Goal: Task Accomplishment & Management: Use online tool/utility

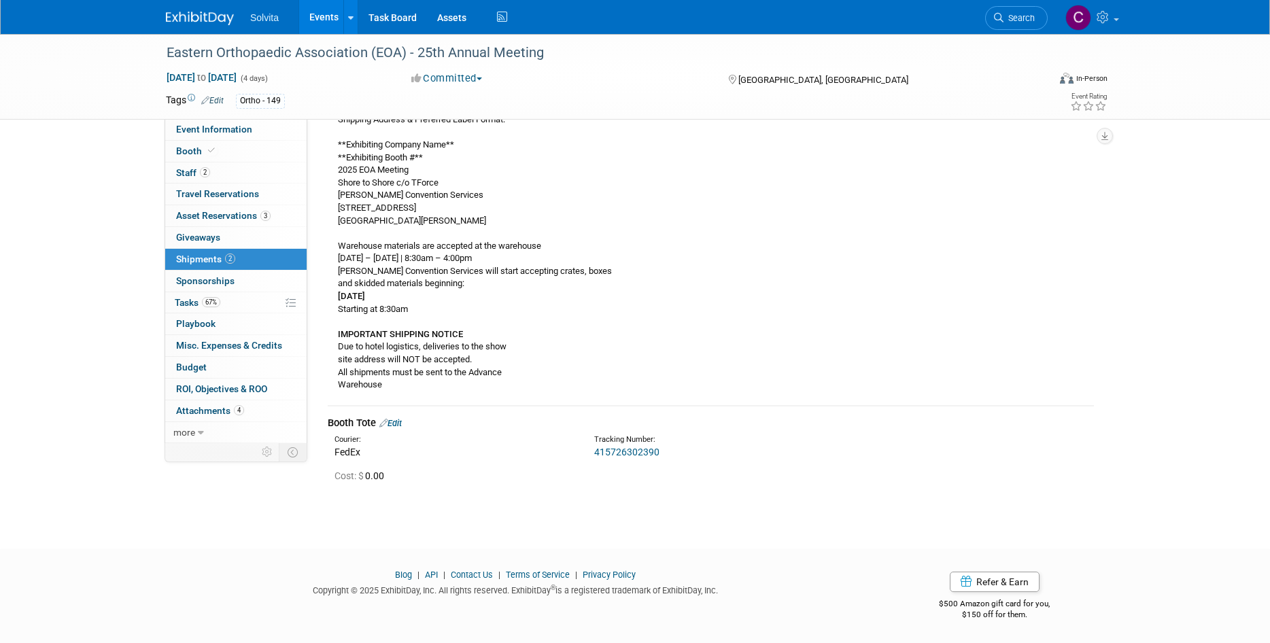
click at [318, 20] on link "Events" at bounding box center [324, 17] width 50 height 34
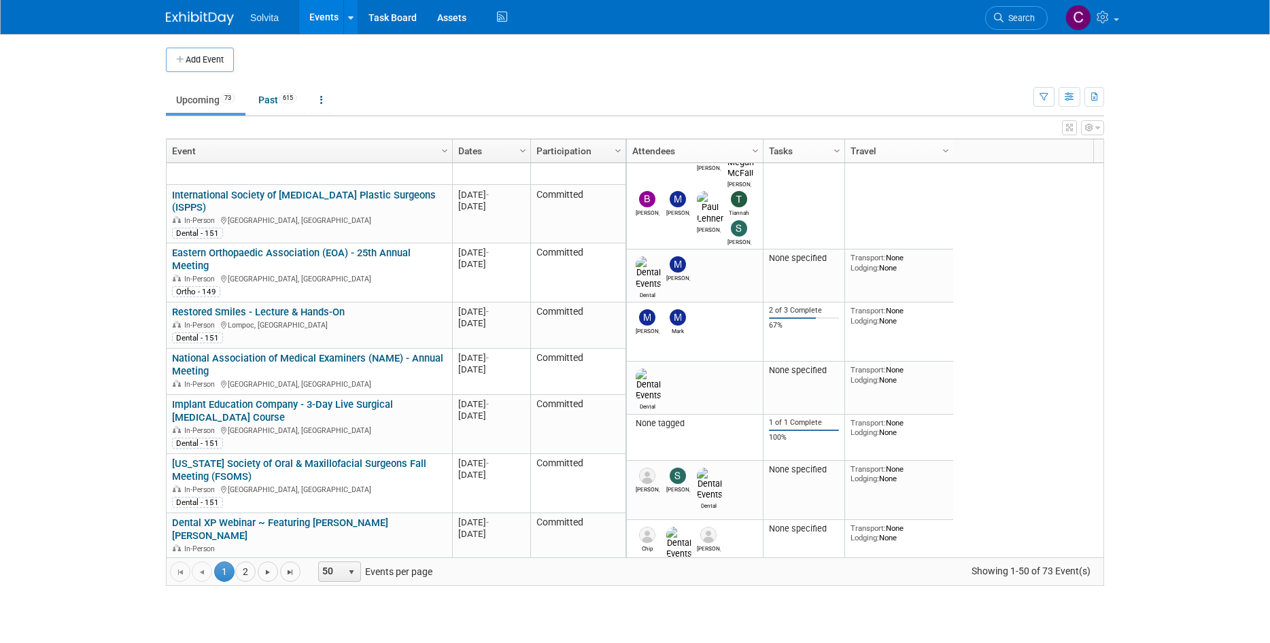
scroll to position [163, 0]
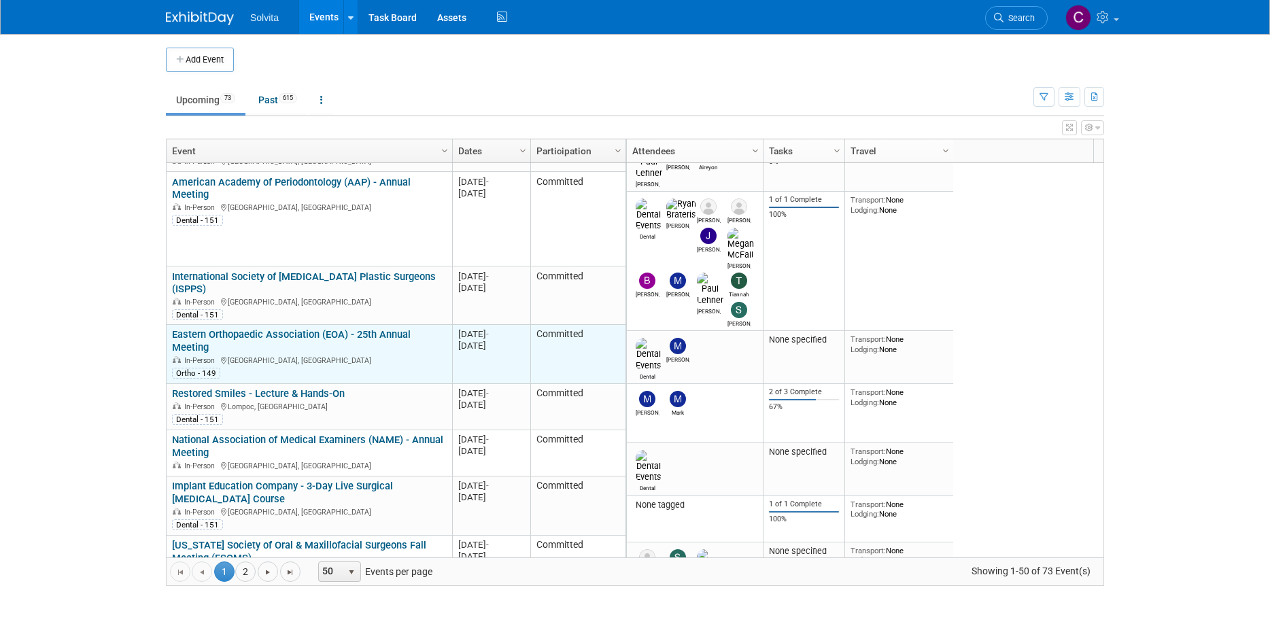
click at [360, 328] on link "Eastern Orthopaedic Association (EOA) - 25th Annual Meeting" at bounding box center [291, 340] width 239 height 25
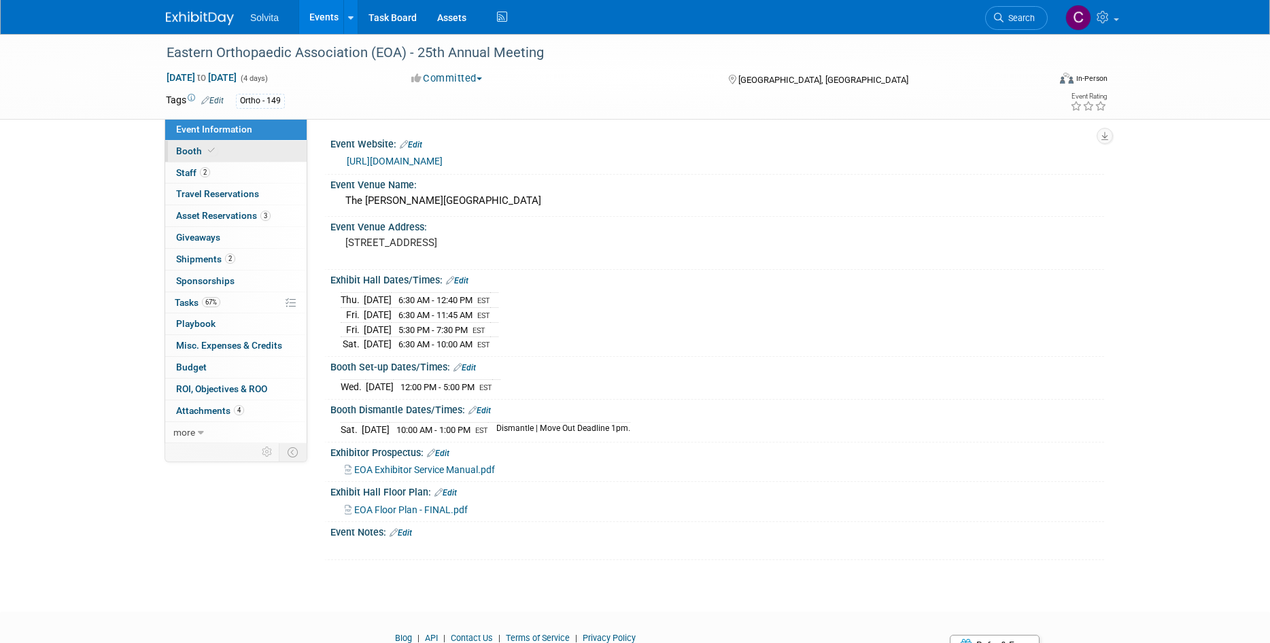
click at [184, 156] on span "Booth" at bounding box center [196, 151] width 41 height 11
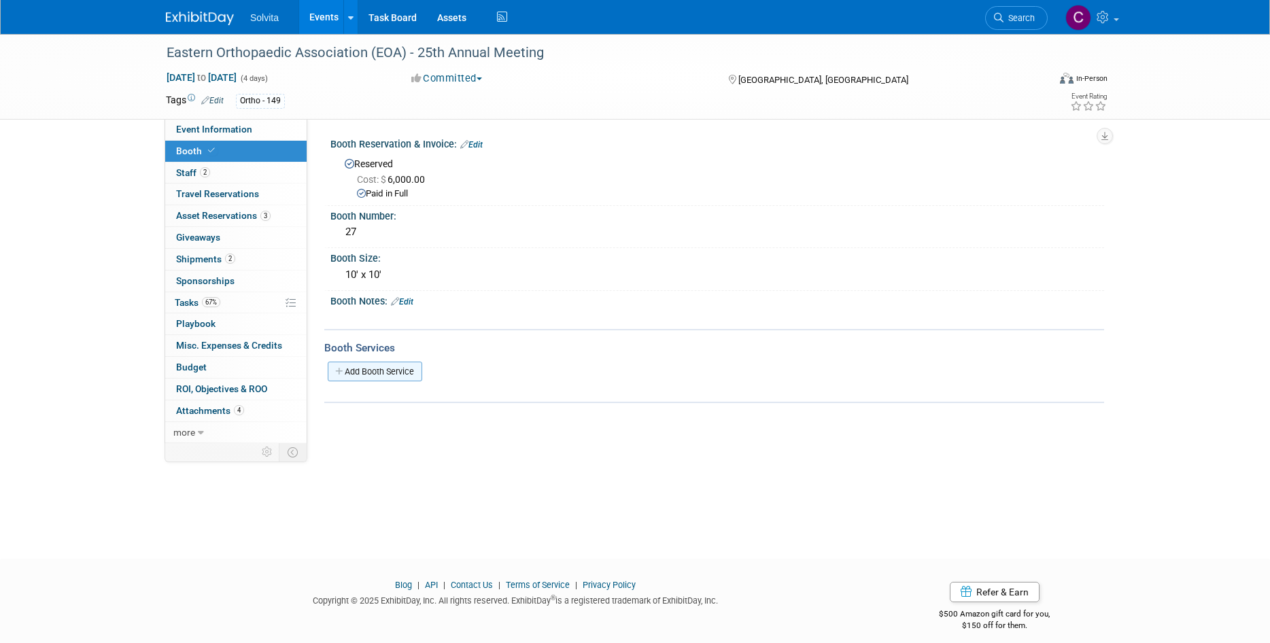
click at [385, 373] on link "Add Booth Service" at bounding box center [375, 372] width 95 height 20
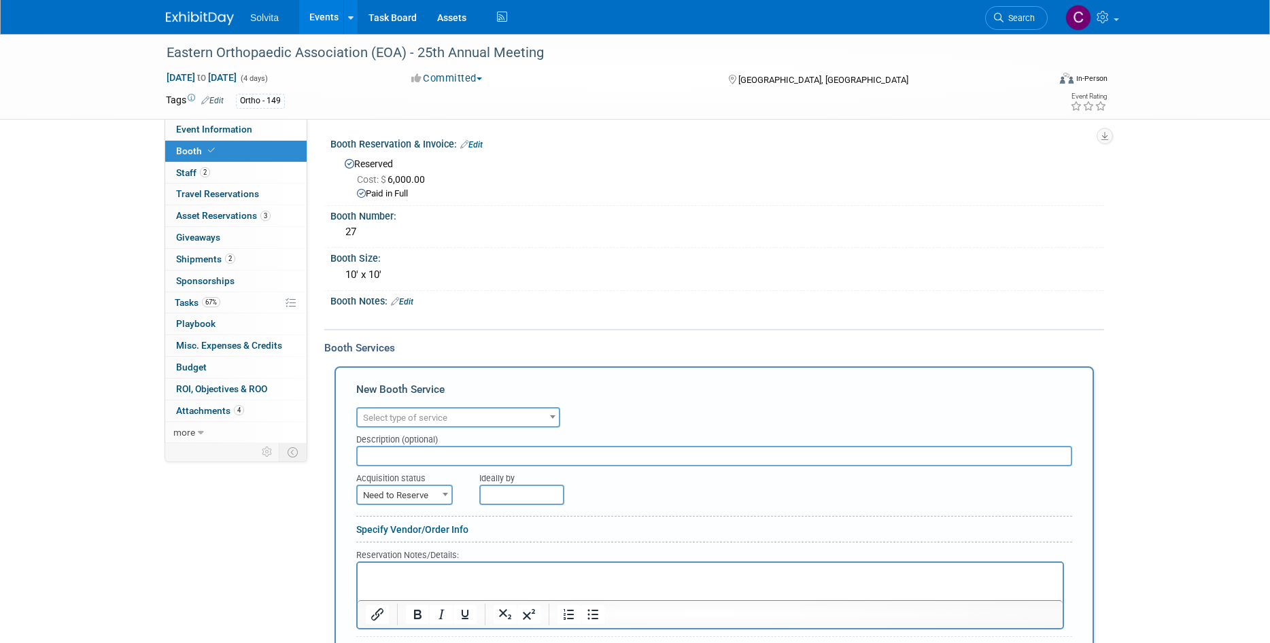
click at [433, 419] on span "Select type of service" at bounding box center [405, 418] width 84 height 10
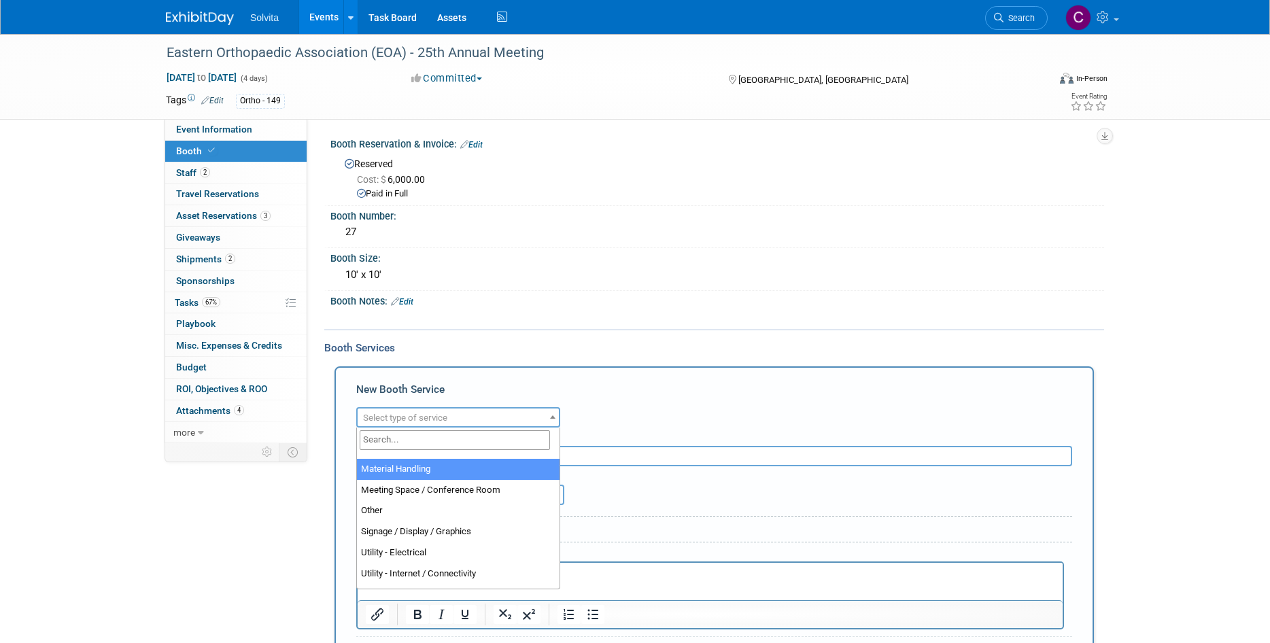
scroll to position [340, 0]
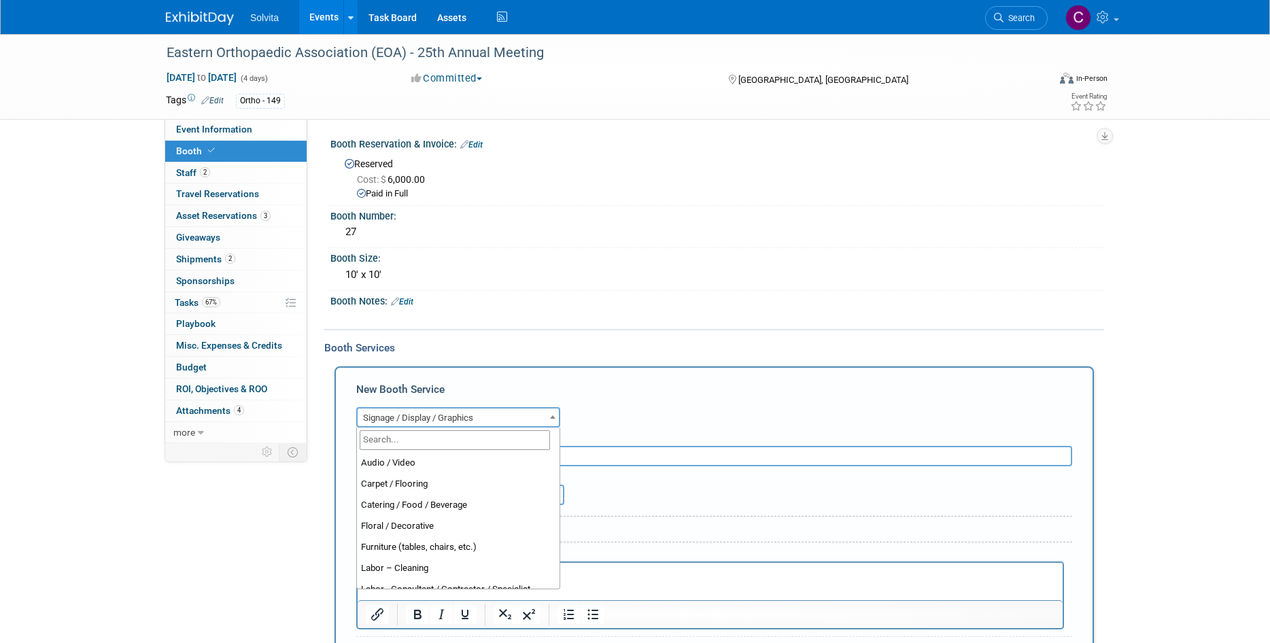
click at [448, 424] on span "Signage / Display / Graphics" at bounding box center [458, 418] width 201 height 19
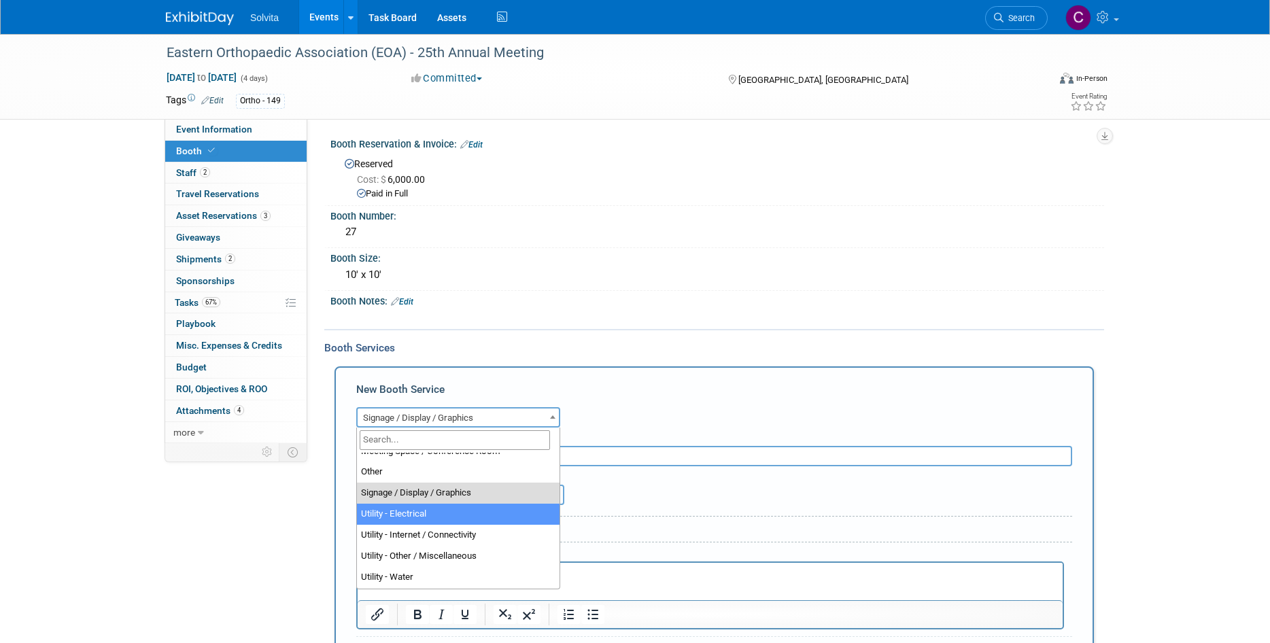
select select "8"
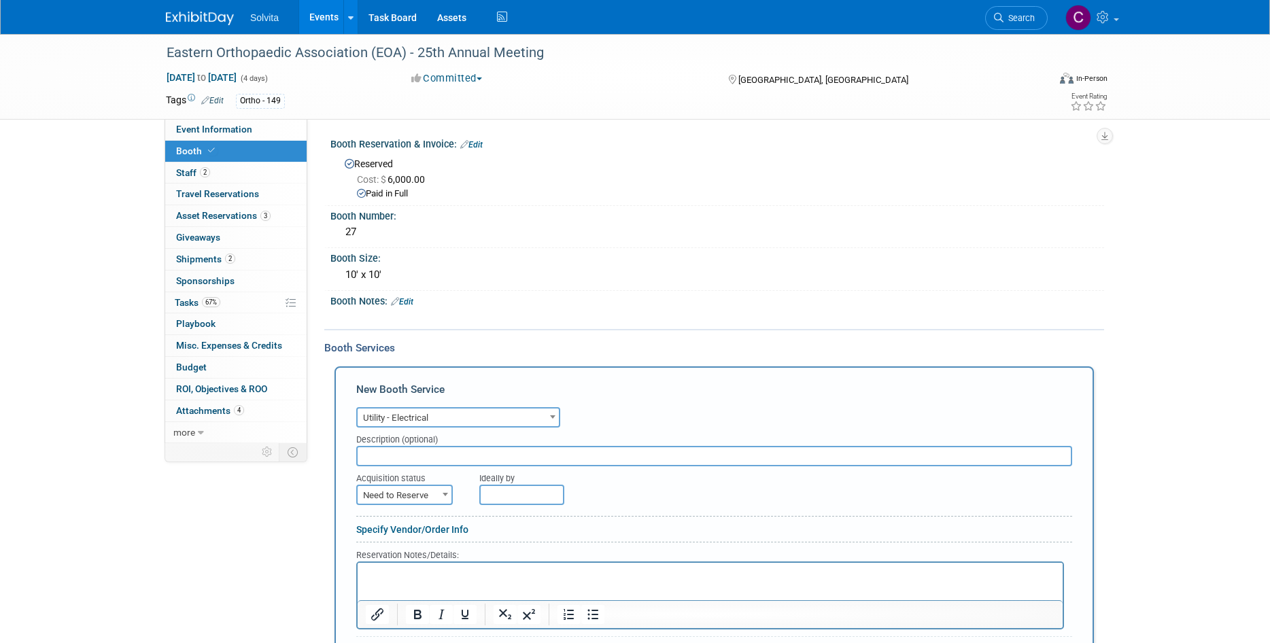
click at [417, 454] on input "text" at bounding box center [714, 456] width 716 height 20
click at [440, 494] on span at bounding box center [446, 495] width 14 height 18
select select "2"
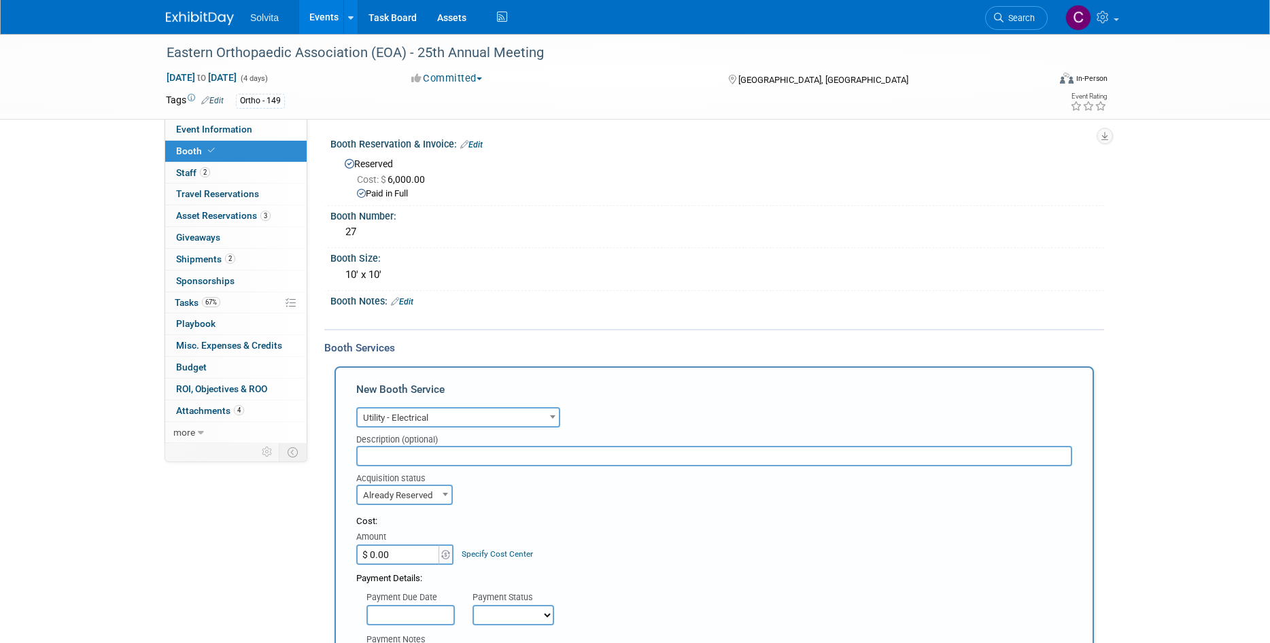
click at [409, 558] on input "$ 0.00" at bounding box center [398, 555] width 85 height 20
type input "$ 753.94"
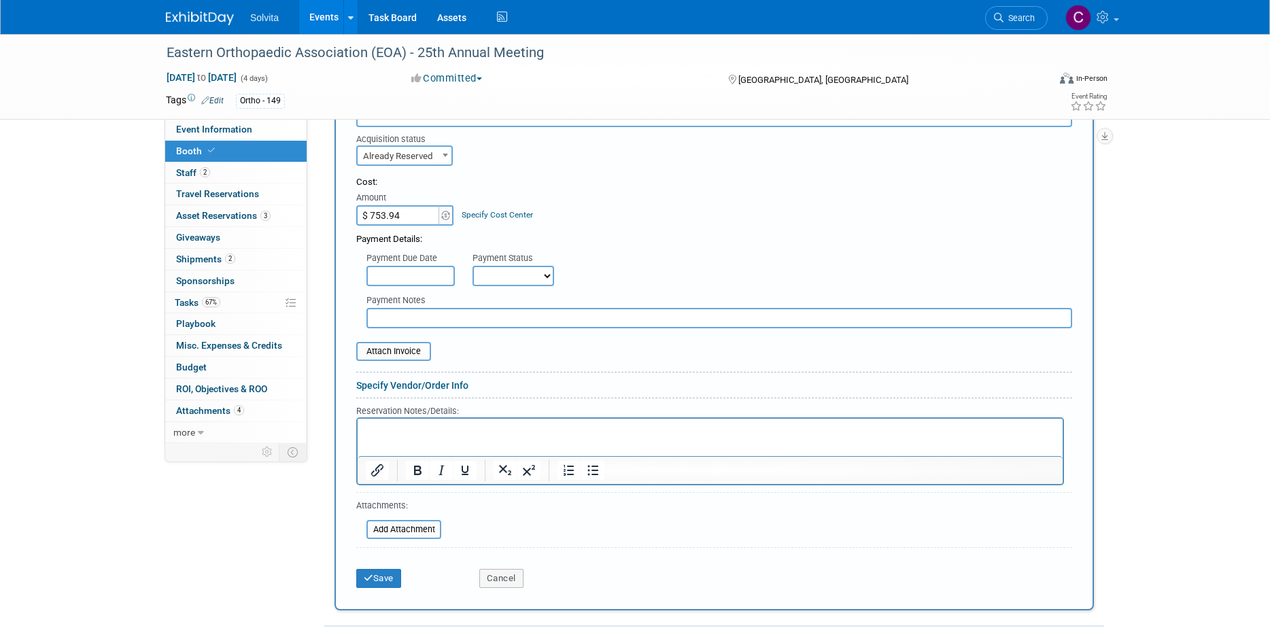
scroll to position [340, 0]
click at [400, 348] on input "file" at bounding box center [349, 351] width 162 height 16
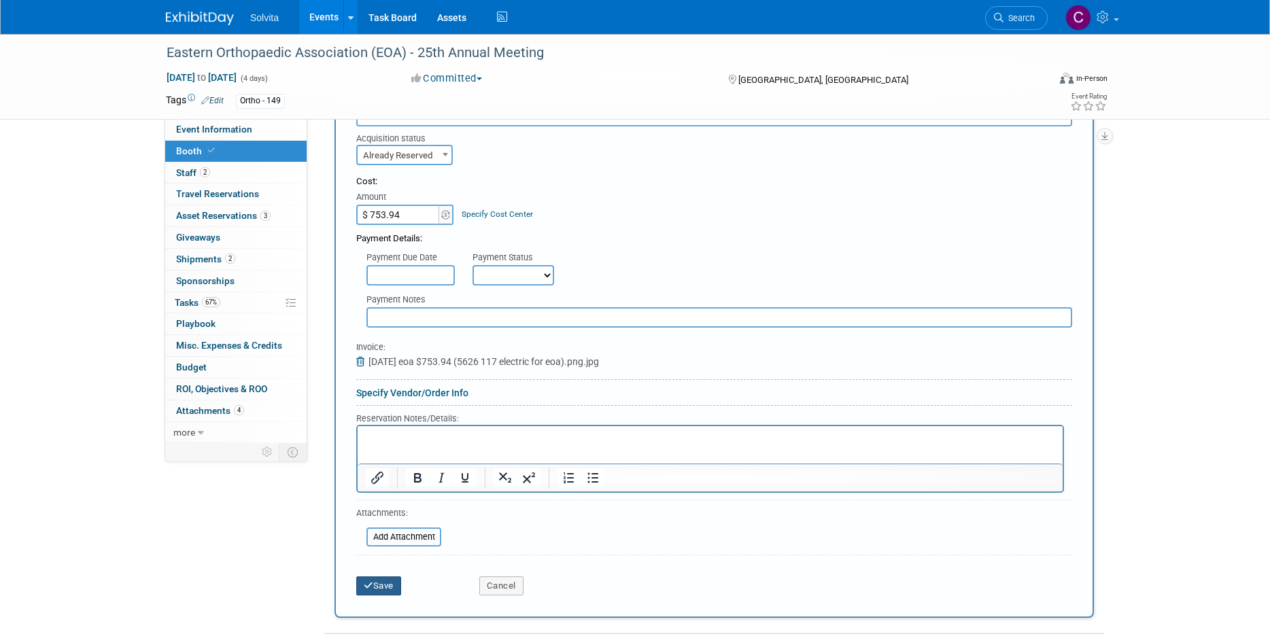
click at [382, 586] on button "Save" at bounding box center [378, 586] width 45 height 19
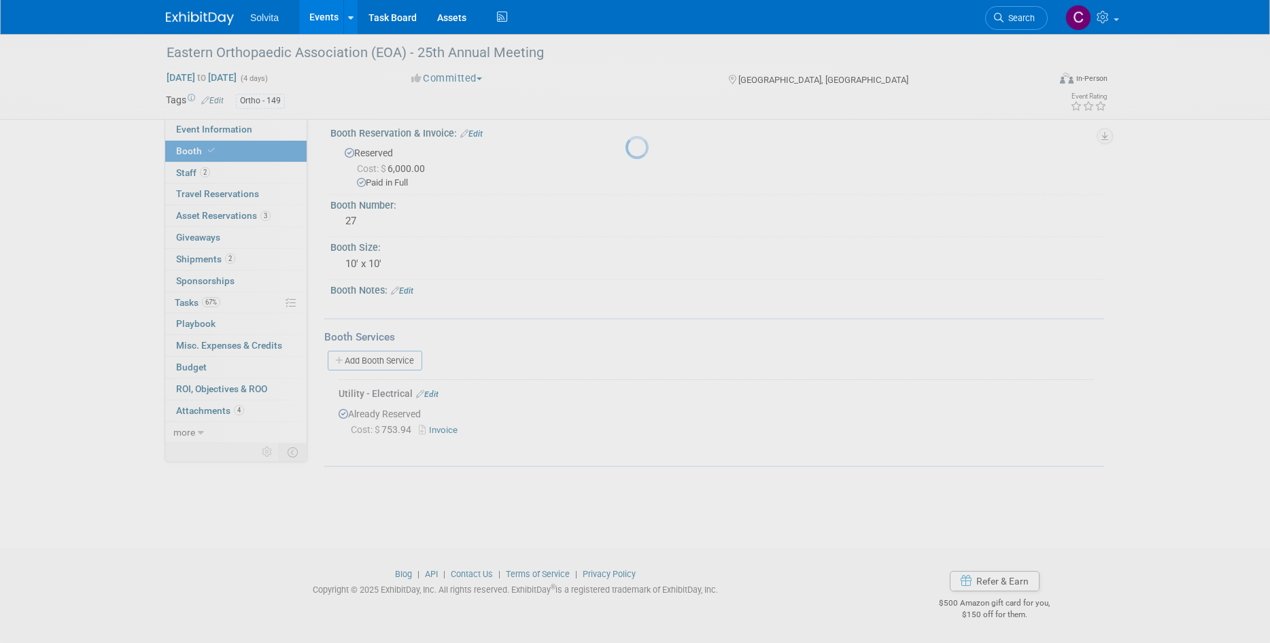
scroll to position [11, 0]
